Goal: Information Seeking & Learning: Learn about a topic

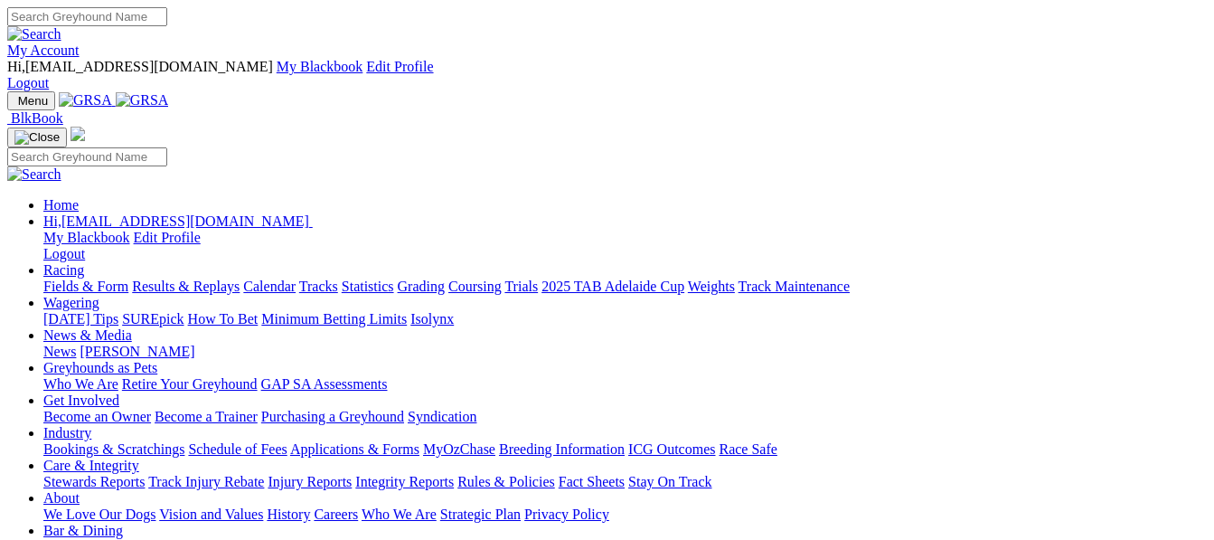
drag, startPoint x: 0, startPoint y: 0, endPoint x: 296, endPoint y: 74, distance: 304.8
click at [84, 262] on link "Racing" at bounding box center [63, 269] width 41 height 15
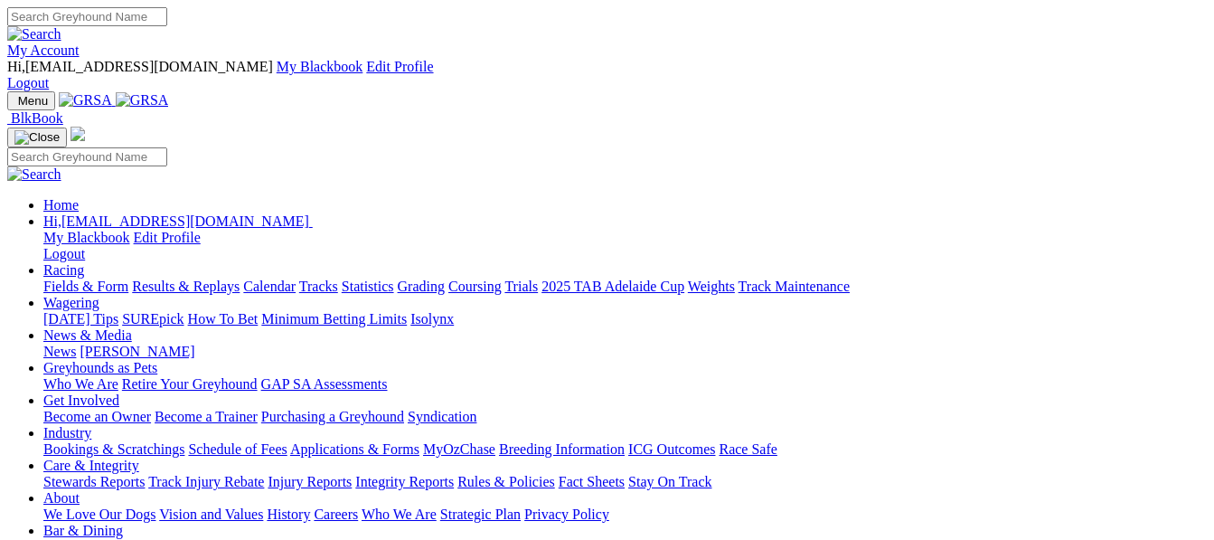
click at [84, 262] on link "Racing" at bounding box center [63, 269] width 41 height 15
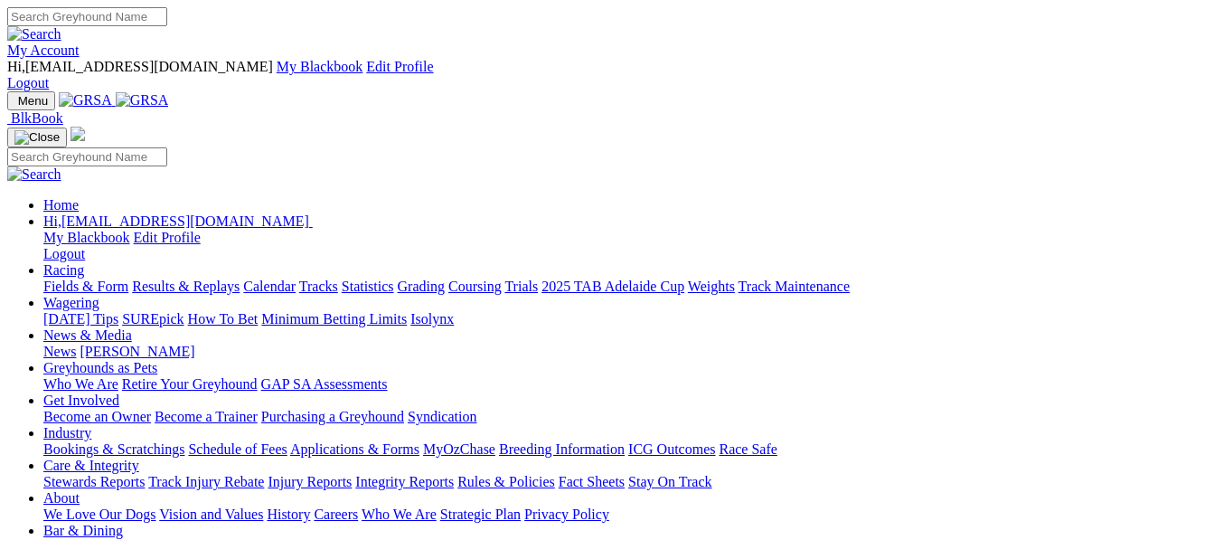
click at [84, 262] on link "Racing" at bounding box center [63, 269] width 41 height 15
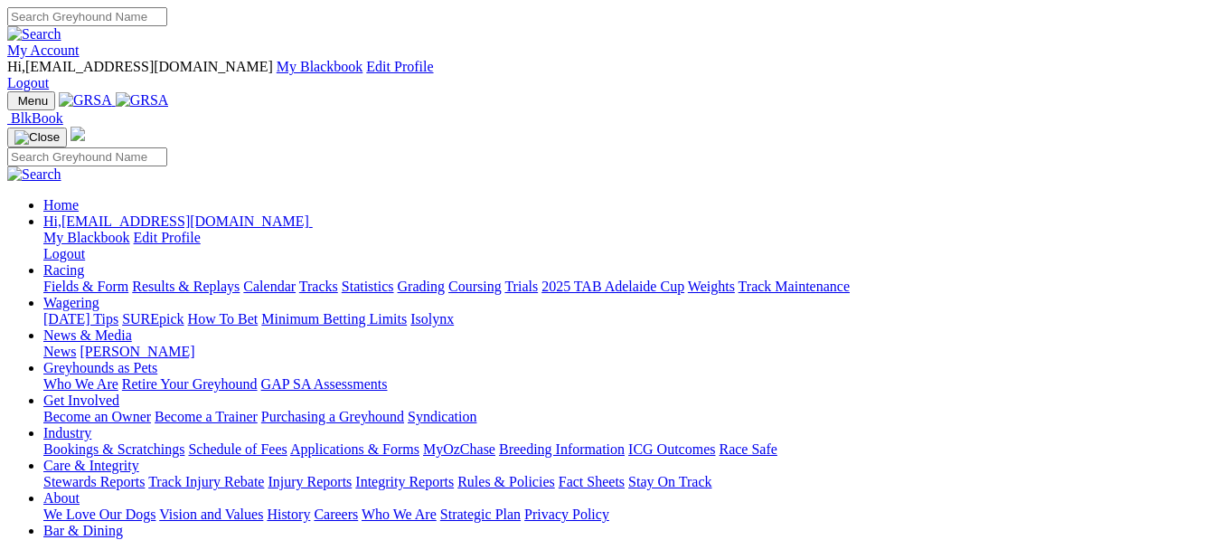
click at [84, 262] on link "Racing" at bounding box center [63, 269] width 41 height 15
click at [58, 278] on link "Fields & Form" at bounding box center [85, 285] width 85 height 15
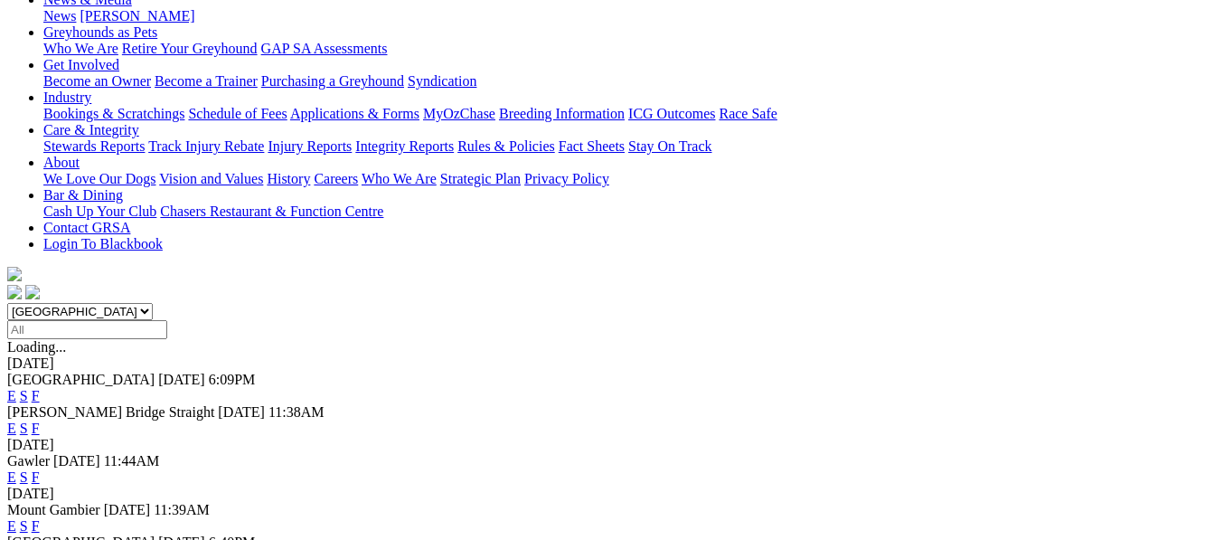
scroll to position [472, 0]
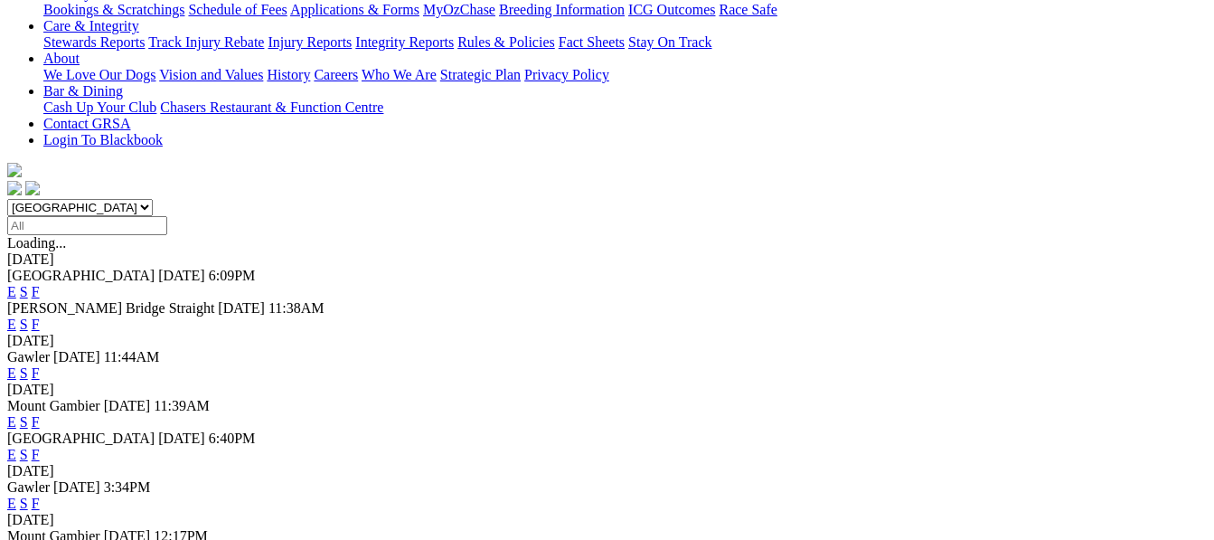
click at [16, 495] on link "E" at bounding box center [11, 502] width 9 height 15
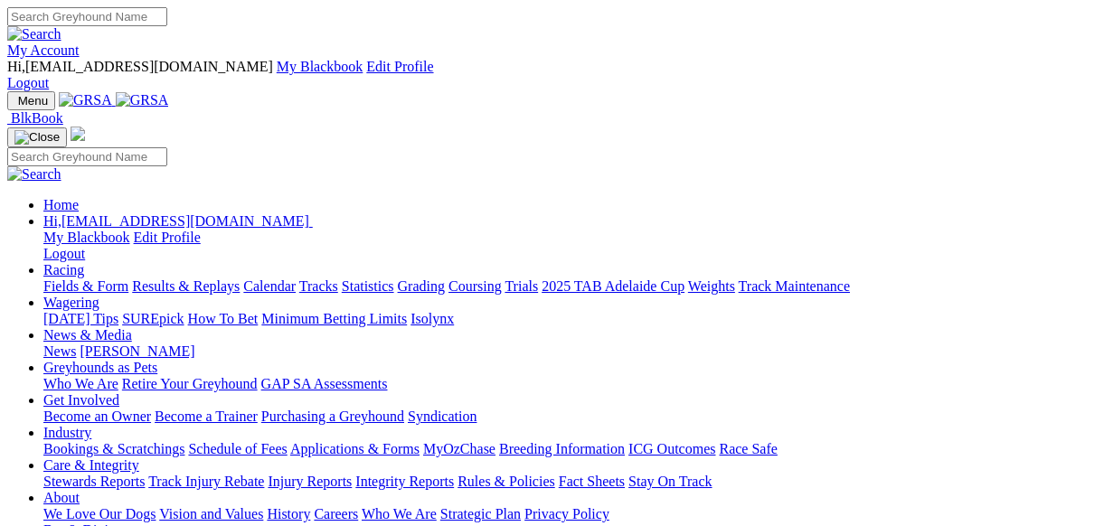
click at [51, 278] on link "Fields & Form" at bounding box center [85, 285] width 85 height 15
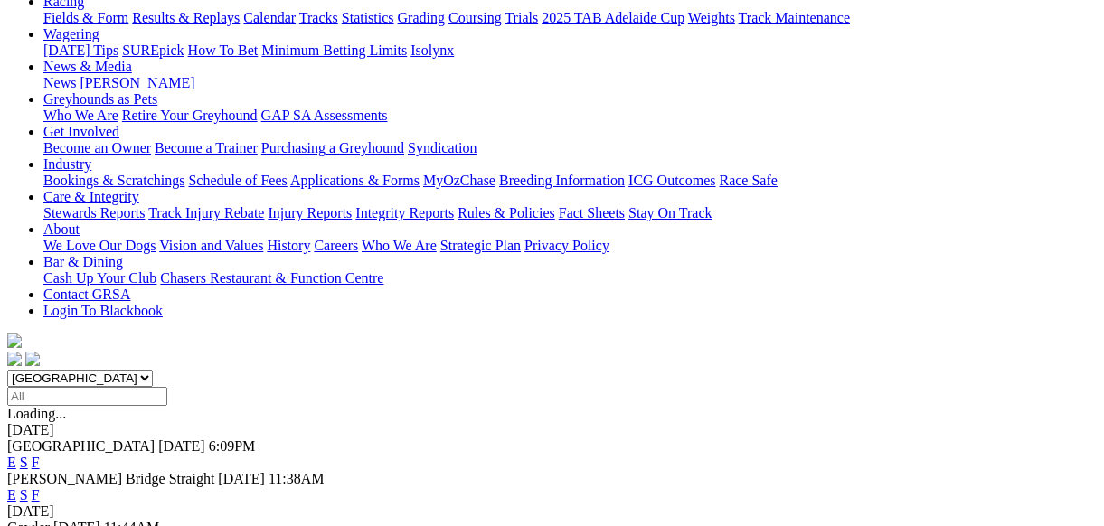
scroll to position [337, 0]
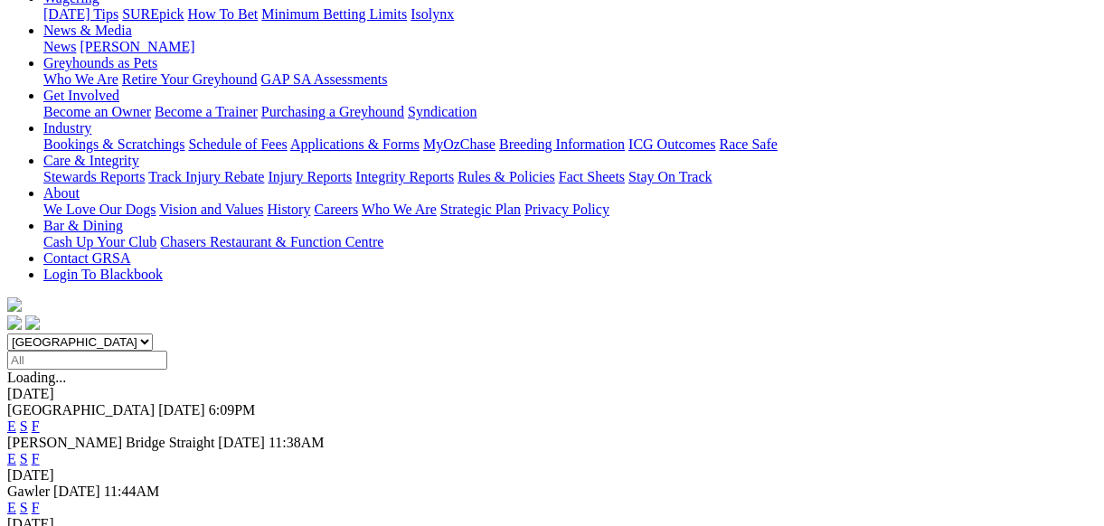
click at [40, 500] on link "F" at bounding box center [36, 507] width 8 height 15
